Goal: Book appointment/travel/reservation

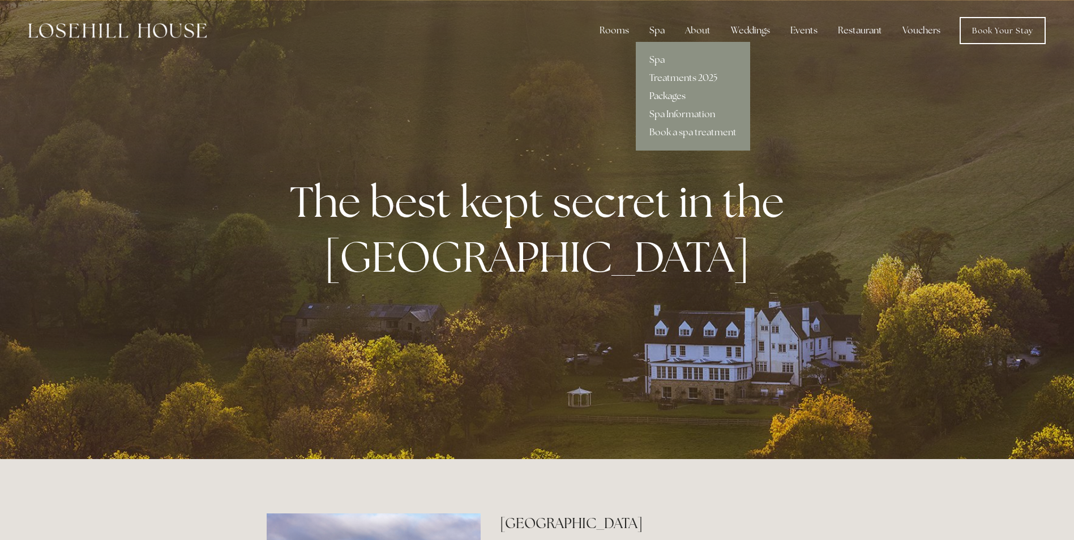
click at [670, 95] on link "Packages" at bounding box center [693, 96] width 114 height 18
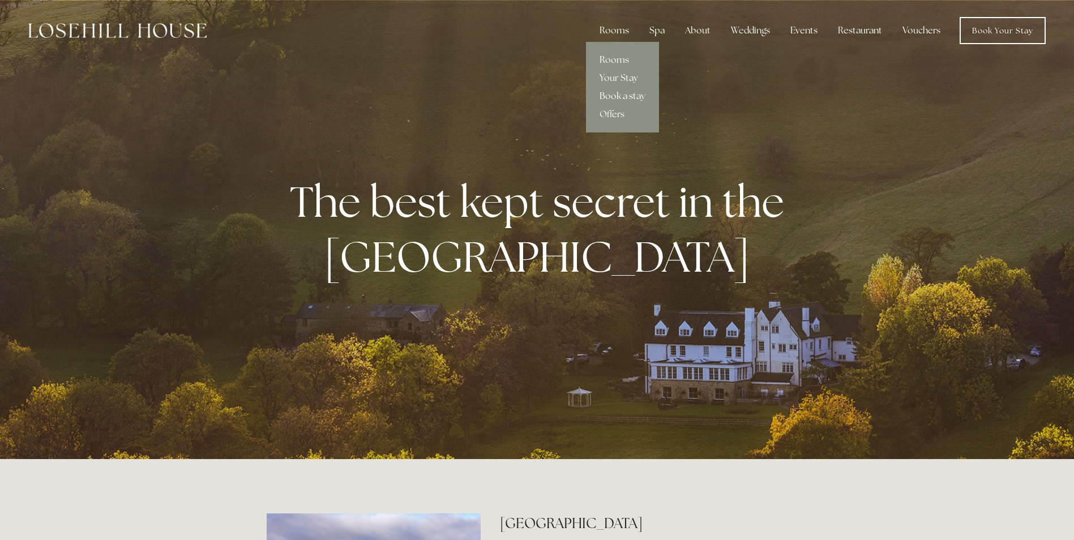
click at [623, 92] on link "Book a stay" at bounding box center [622, 96] width 73 height 18
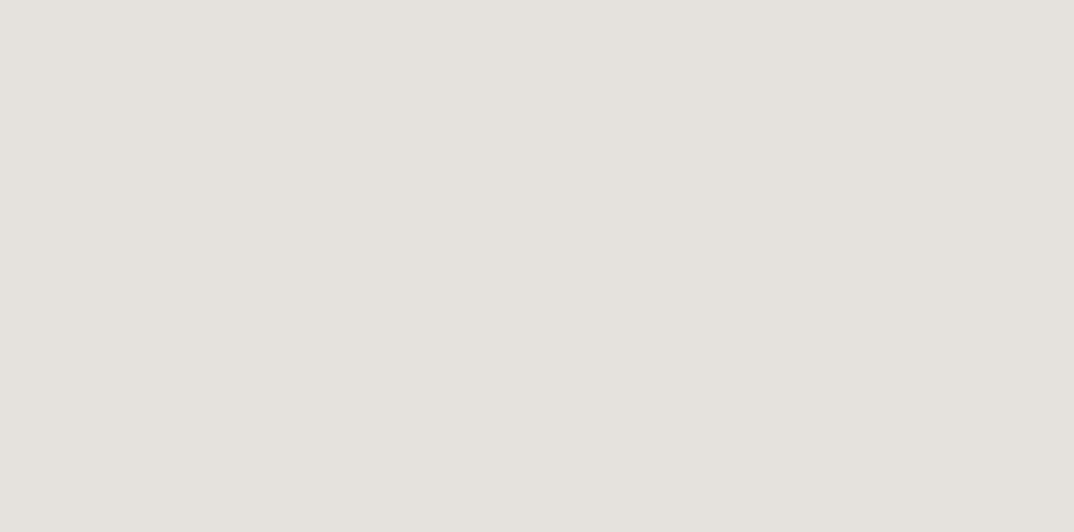
scroll to position [232, 0]
